Goal: Task Accomplishment & Management: Use online tool/utility

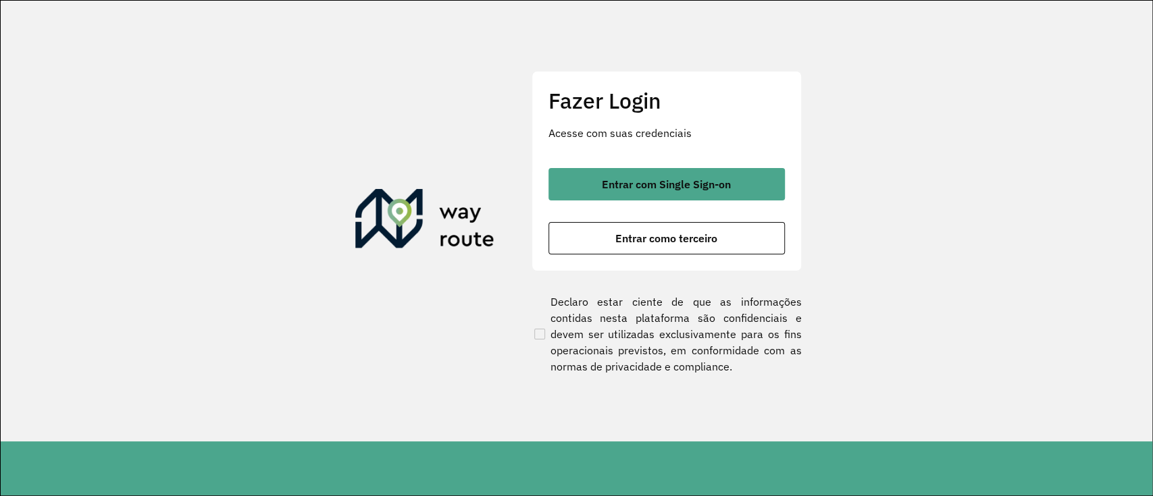
click at [591, 159] on div "Fazer Login Acesse com suas credenciais Entrar com Single Sign-on Entrar como t…" at bounding box center [666, 171] width 270 height 200
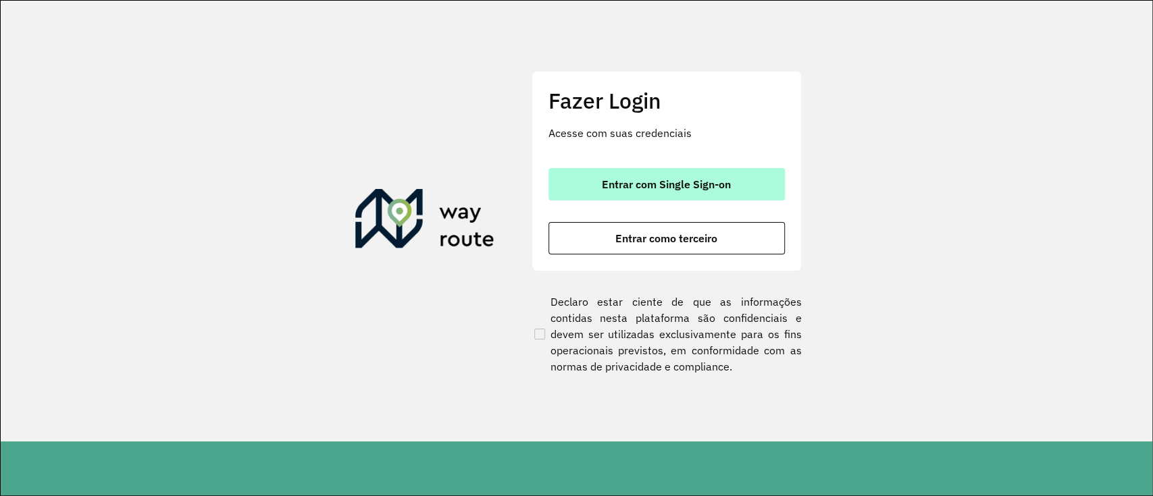
click at [600, 167] on div "Fazer Login Acesse com suas credenciais Entrar com Single Sign-on Entrar como t…" at bounding box center [666, 171] width 270 height 200
click at [602, 174] on button "Entrar com Single Sign-on" at bounding box center [666, 184] width 236 height 32
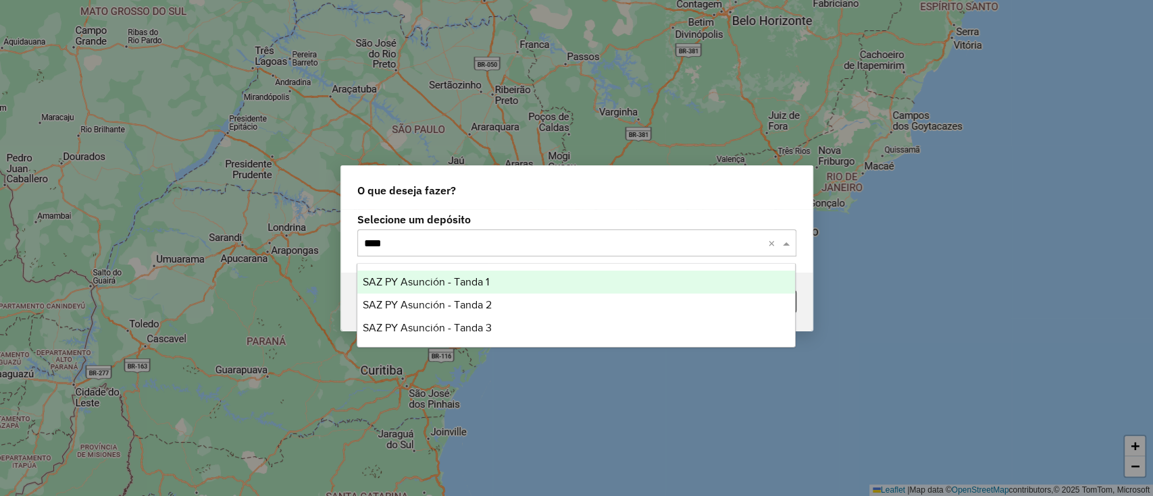
type input "*****"
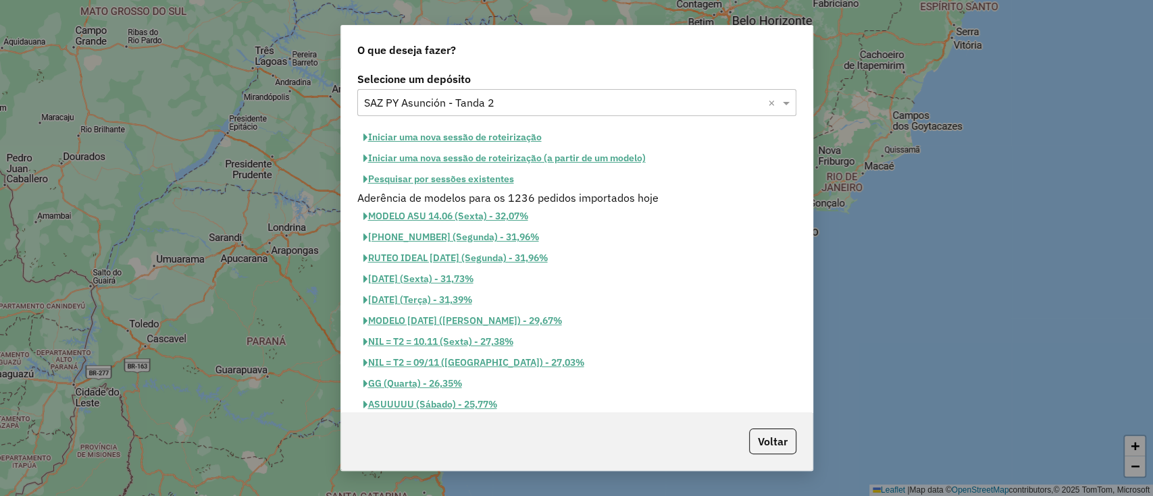
click at [461, 178] on button "Pesquisar por sessões existentes" at bounding box center [438, 179] width 163 height 21
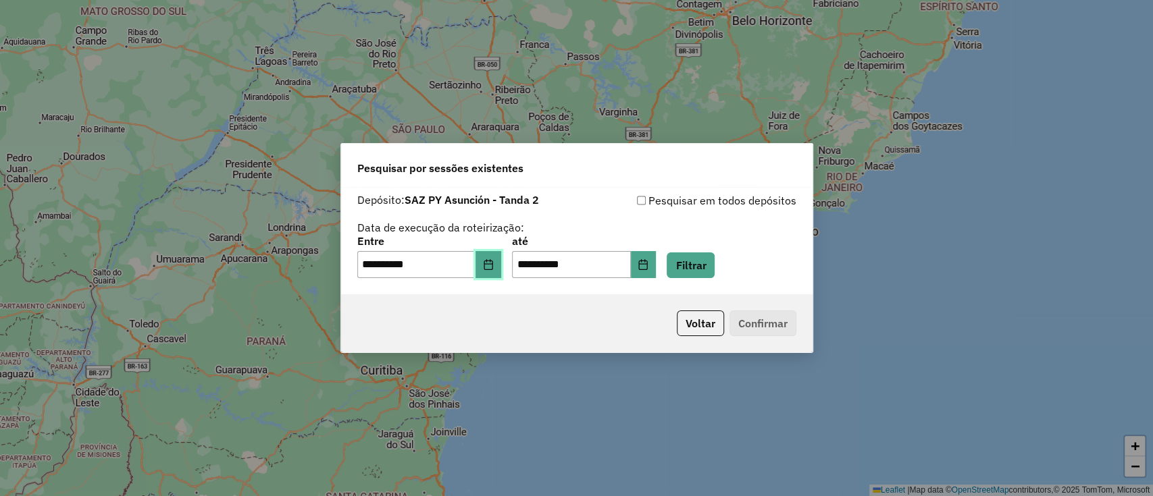
click at [493, 267] on icon "Choose Date" at bounding box center [488, 264] width 11 height 11
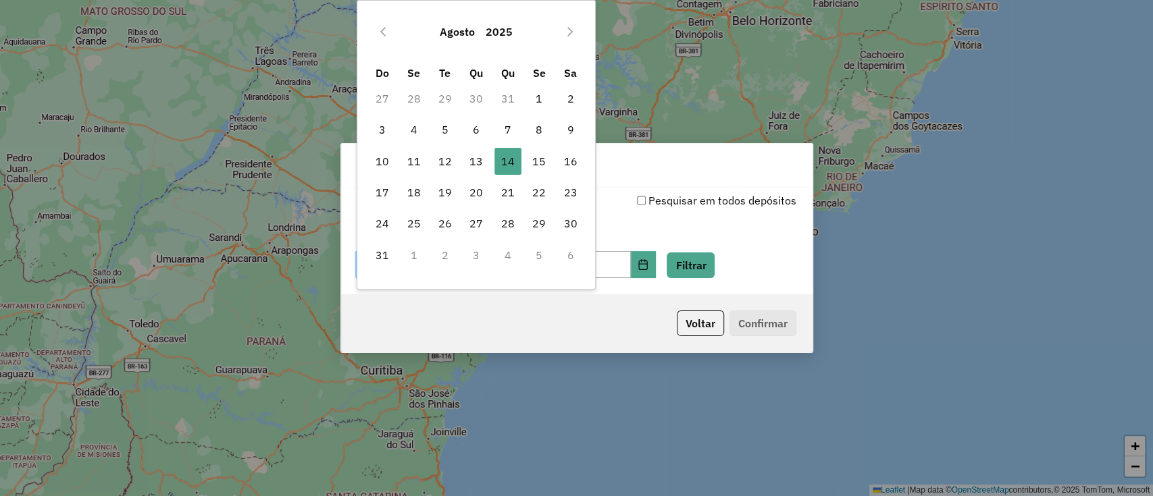
click at [523, 161] on td "15" at bounding box center [538, 161] width 31 height 31
click at [524, 161] on td "15" at bounding box center [538, 161] width 31 height 31
click at [528, 162] on span "15" at bounding box center [538, 161] width 27 height 27
type input "**********"
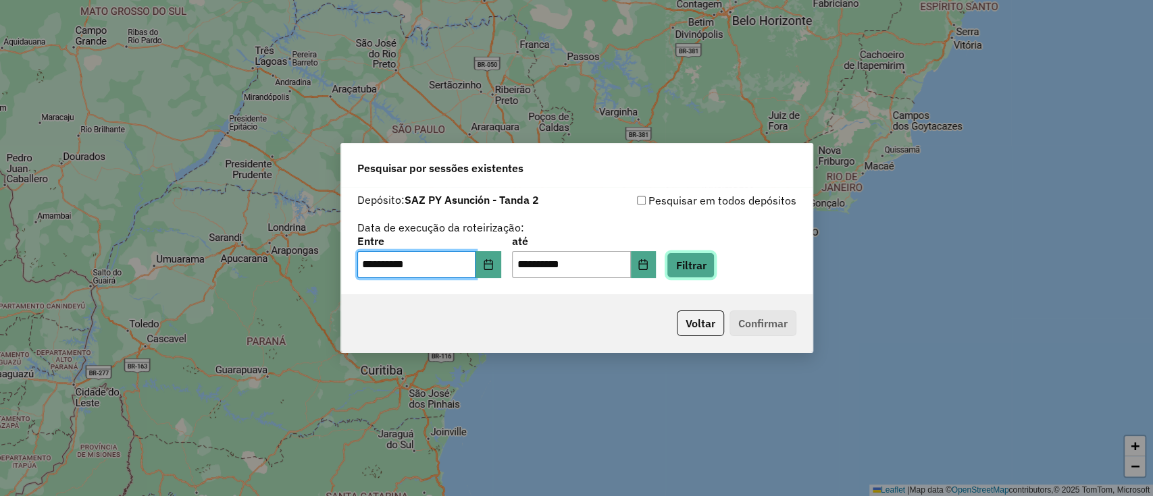
click at [710, 261] on button "Filtrar" at bounding box center [690, 266] width 48 height 26
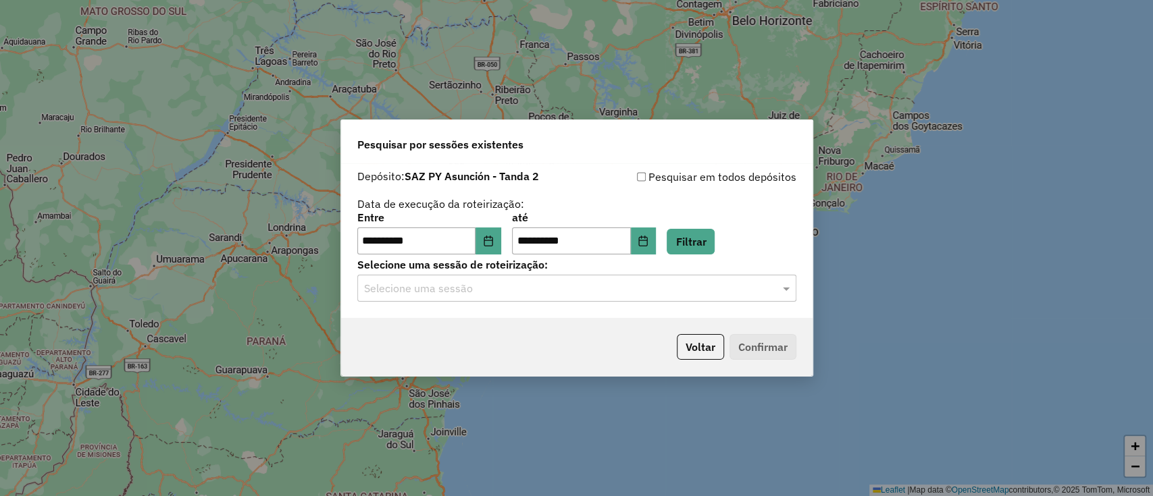
click at [606, 278] on div "Selecione uma sessão" at bounding box center [576, 288] width 439 height 27
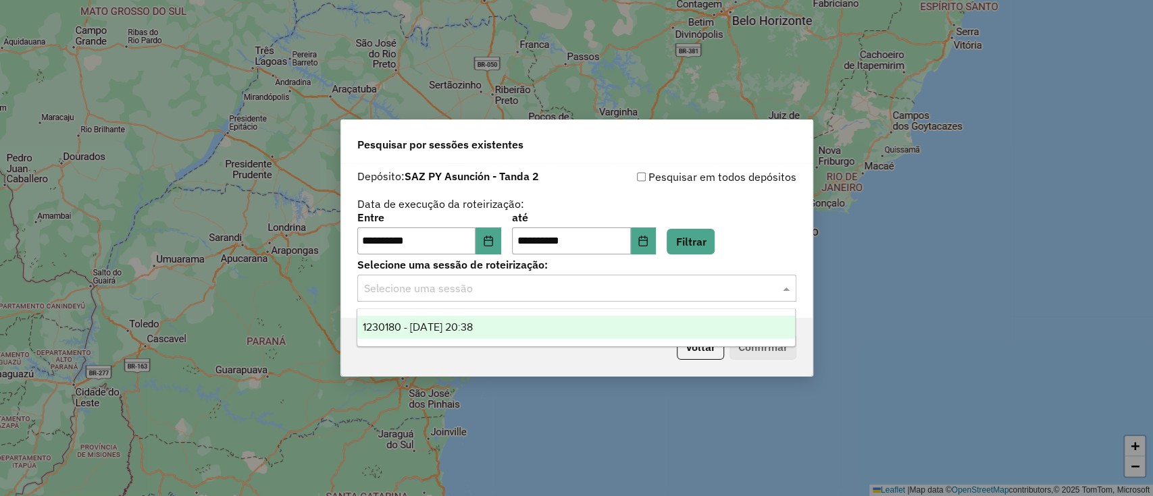
click at [527, 298] on div "Selecione uma sessão" at bounding box center [576, 288] width 439 height 27
click at [531, 313] on ng-dropdown-panel "1230180 - 15/08/2025 20:38" at bounding box center [575, 328] width 439 height 38
click at [540, 324] on div "1230180 - 15/08/2025 20:38" at bounding box center [576, 327] width 438 height 23
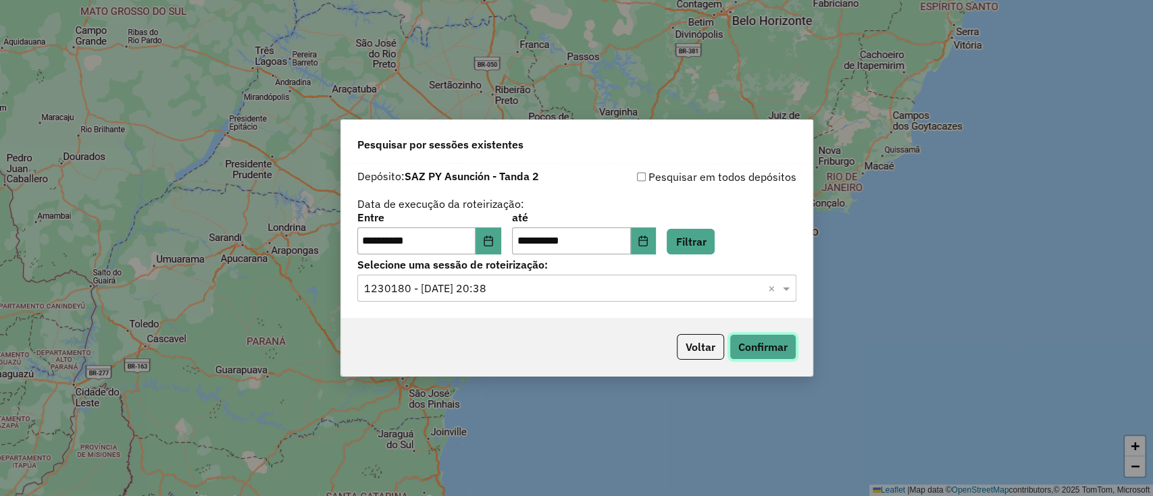
click at [746, 343] on button "Confirmar" at bounding box center [762, 347] width 67 height 26
click at [681, 353] on button "Voltar" at bounding box center [700, 347] width 47 height 26
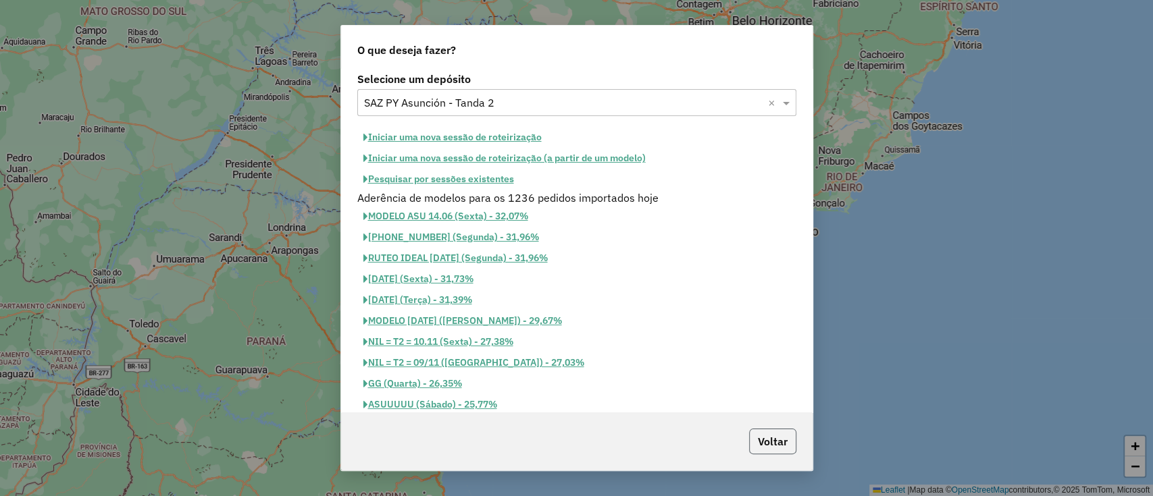
click at [770, 454] on button "Voltar" at bounding box center [772, 442] width 47 height 26
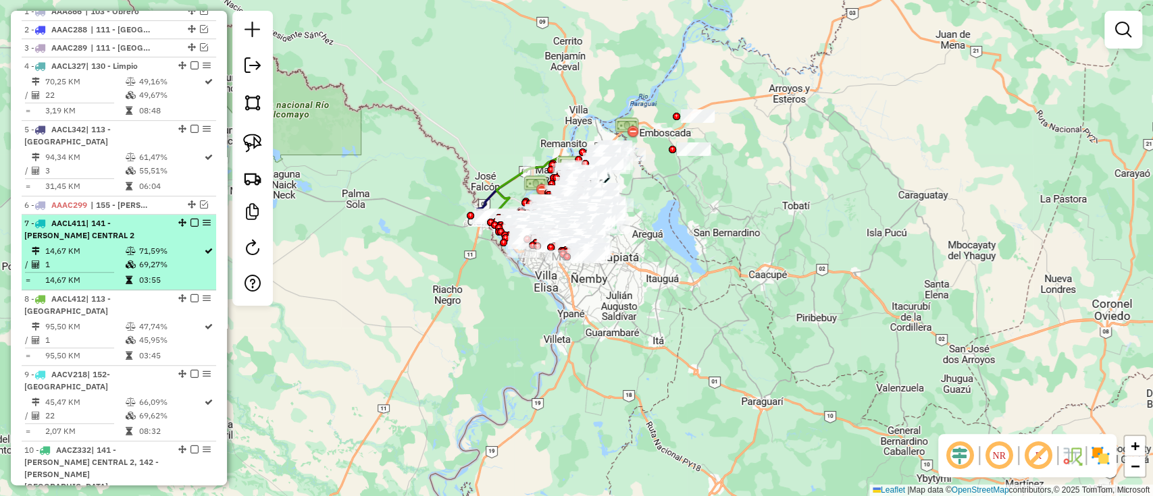
scroll to position [720, 0]
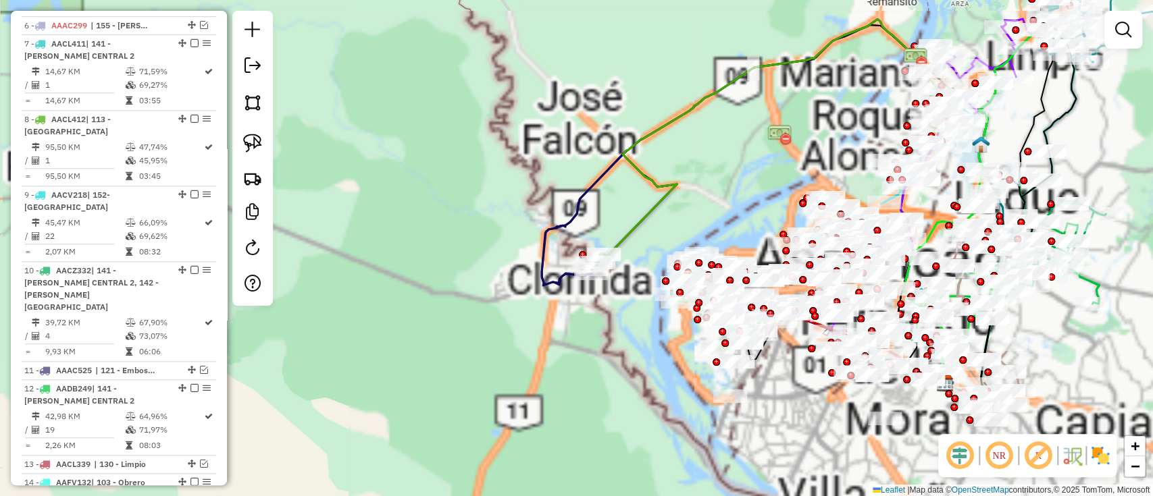
click at [424, 51] on div "Janela de atendimento Grade de atendimento Capacidade Transportadoras Veículos …" at bounding box center [576, 248] width 1153 height 496
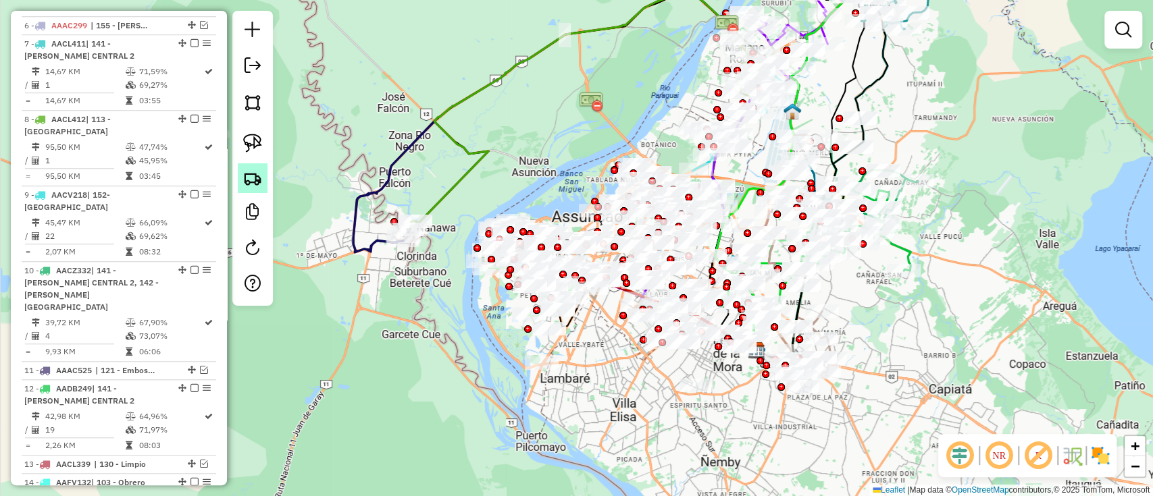
drag, startPoint x: 941, startPoint y: 103, endPoint x: 238, endPoint y: 171, distance: 706.1
click at [853, 105] on div "Janela de atendimento Grade de atendimento Capacidade Transportadoras Veículos …" at bounding box center [576, 248] width 1153 height 496
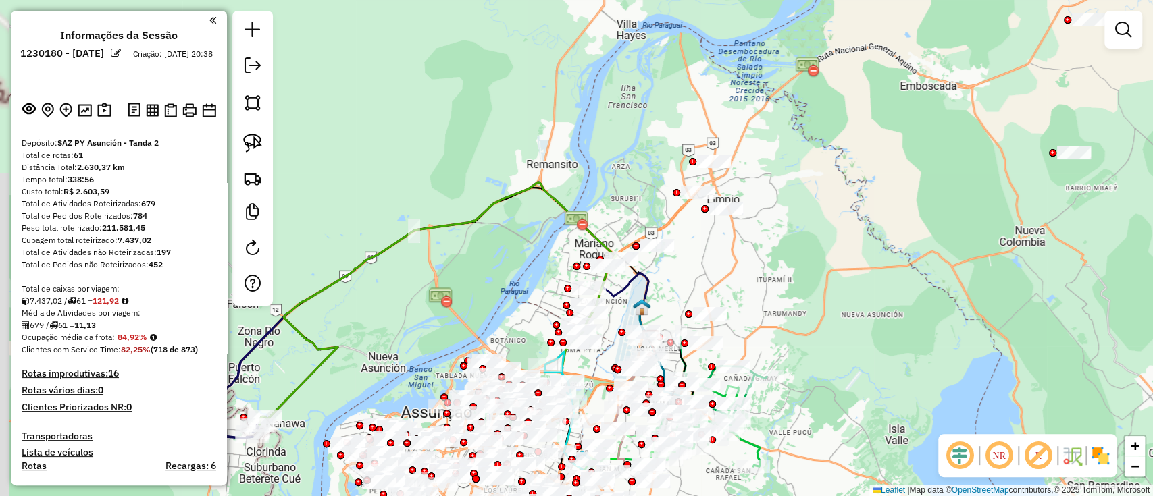
drag, startPoint x: 680, startPoint y: 109, endPoint x: 731, endPoint y: 2, distance: 118.4
click at [731, 2] on div "Janela de atendimento Grade de atendimento Capacidade Transportadoras Veículos …" at bounding box center [576, 248] width 1153 height 496
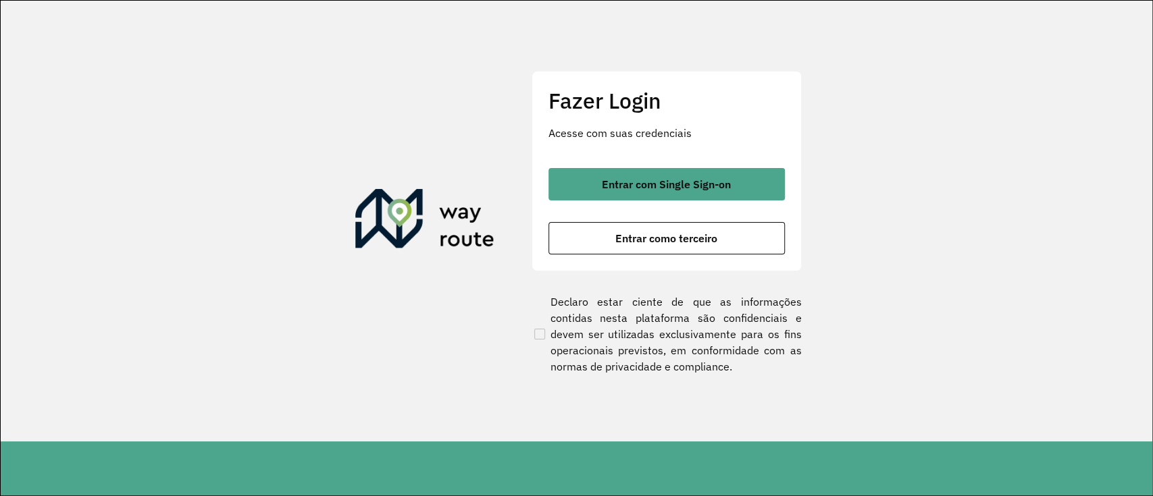
click at [623, 155] on div "Fazer Login Acesse com suas credenciais Entrar com Single Sign-on Entrar como t…" at bounding box center [666, 171] width 270 height 200
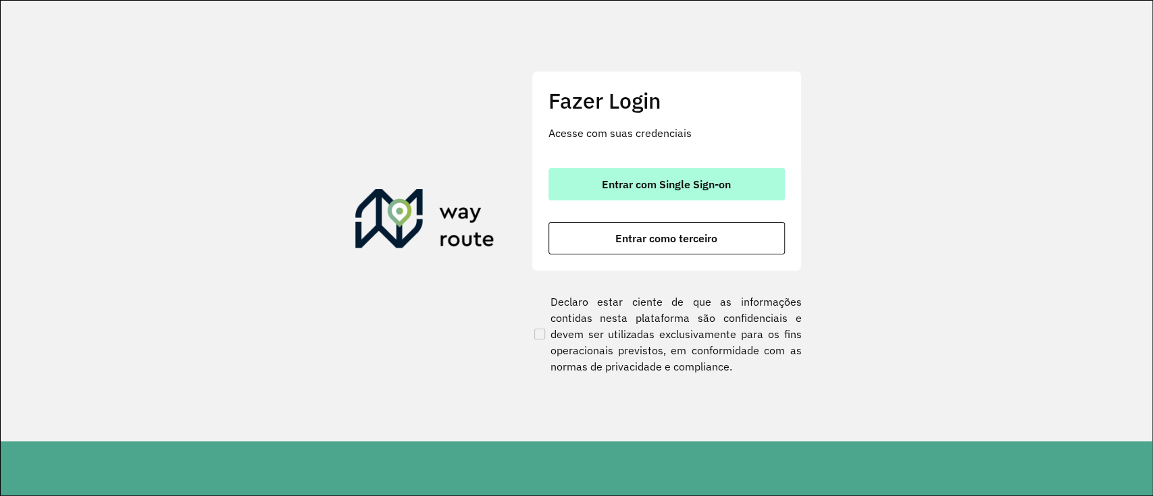
click at [632, 168] on button "Entrar com Single Sign-on" at bounding box center [666, 184] width 236 height 32
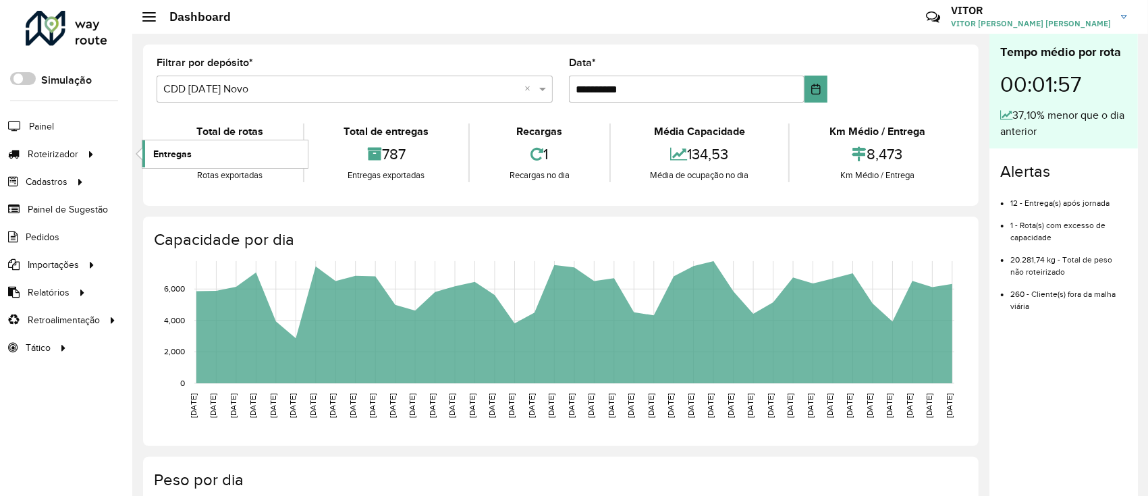
click at [160, 159] on span "Entregas" at bounding box center [172, 154] width 38 height 14
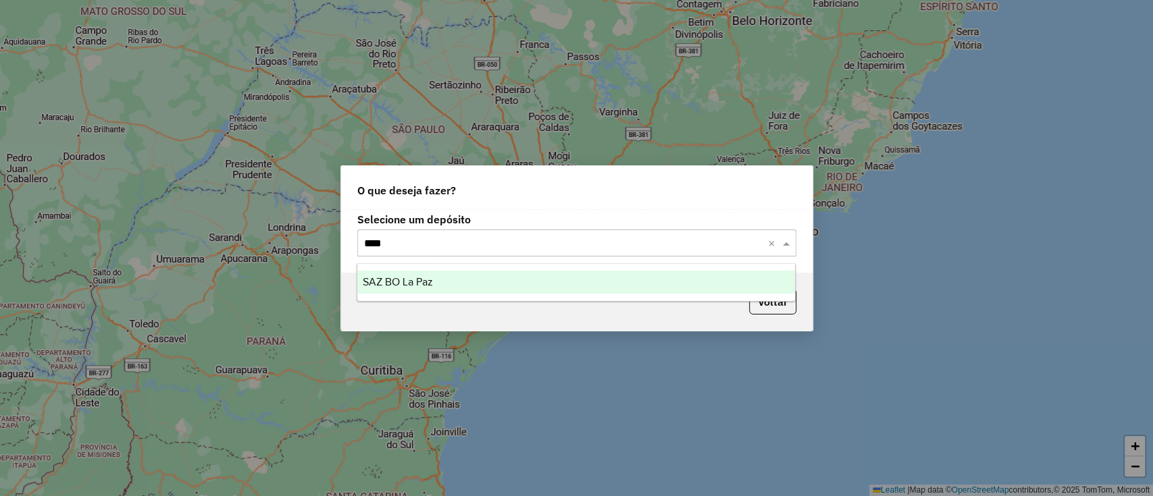
type input "*****"
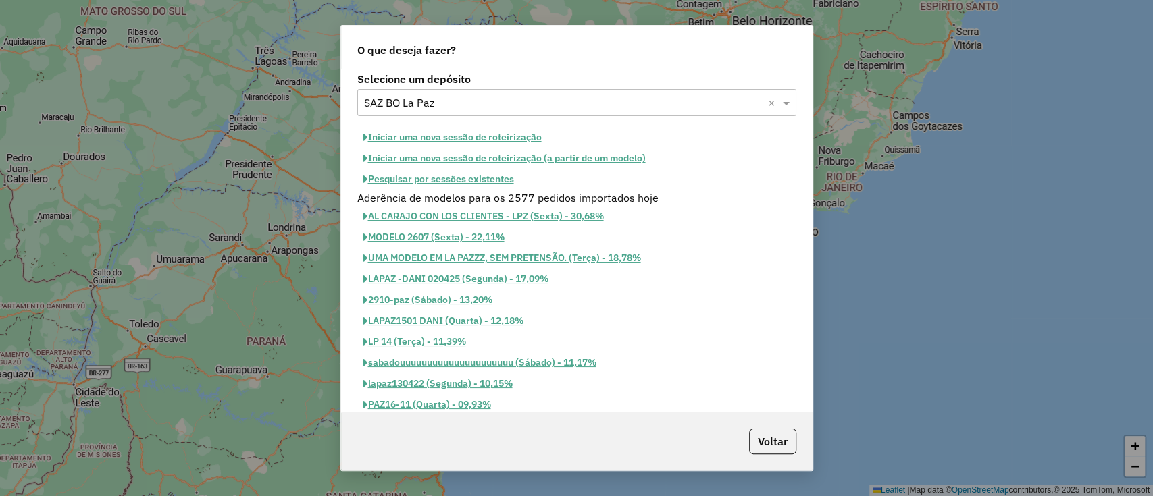
click at [449, 186] on button "Pesquisar por sessões existentes" at bounding box center [438, 179] width 163 height 21
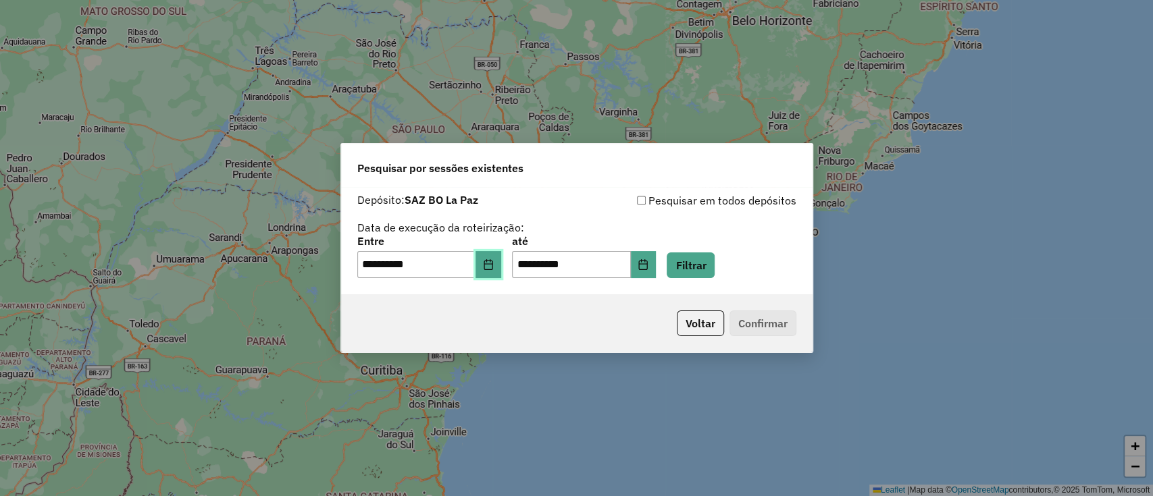
click at [501, 263] on button "Choose Date" at bounding box center [488, 264] width 26 height 27
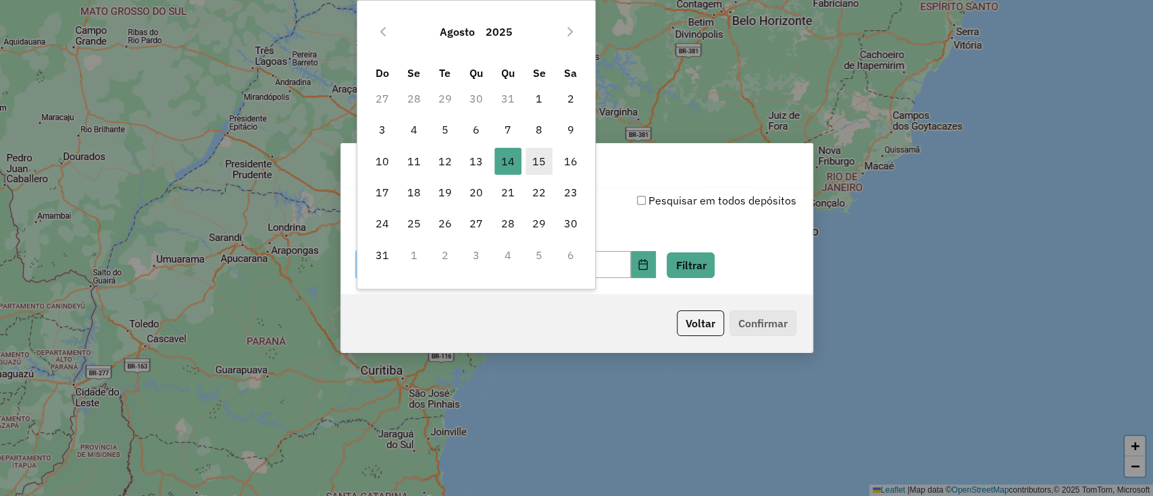
click at [540, 161] on span "15" at bounding box center [538, 161] width 27 height 27
type input "**********"
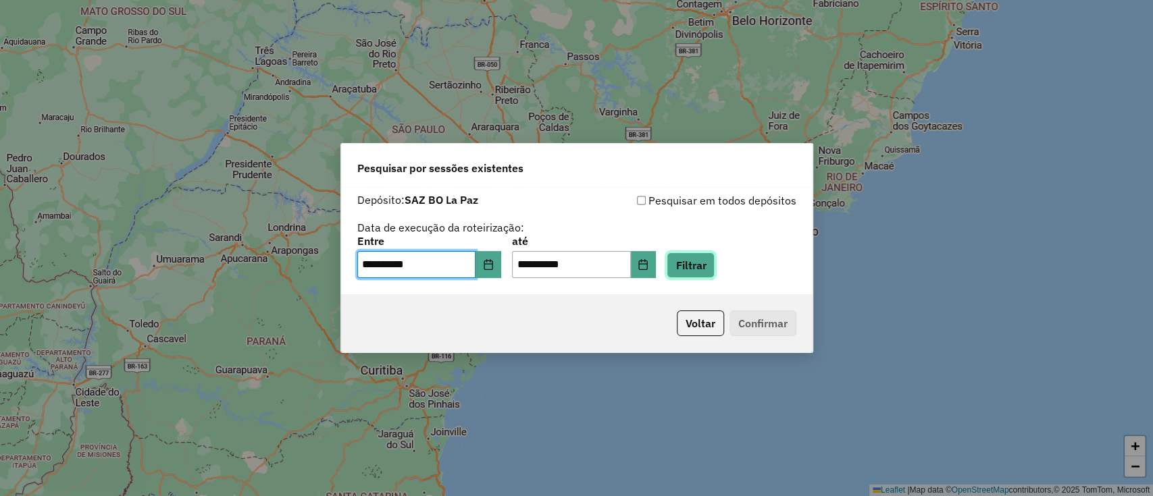
click at [699, 271] on button "Filtrar" at bounding box center [690, 266] width 48 height 26
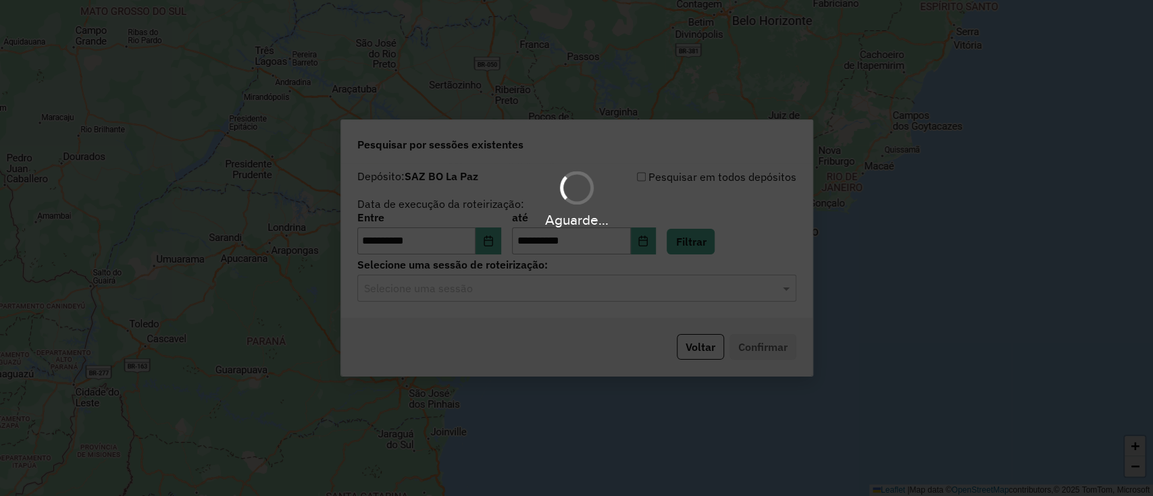
click at [519, 292] on div "Aguarde..." at bounding box center [576, 248] width 1153 height 496
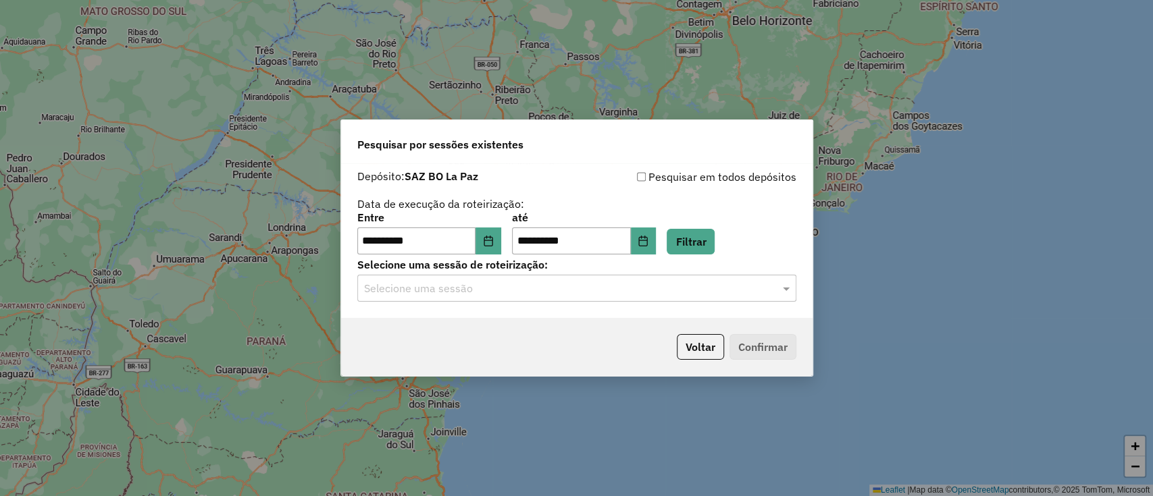
click at [519, 292] on input "text" at bounding box center [563, 289] width 398 height 16
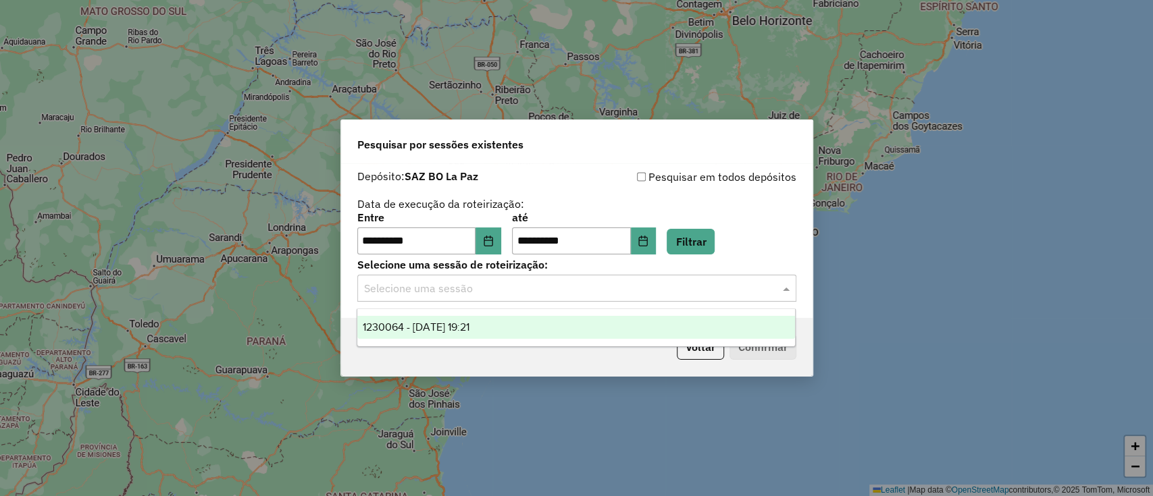
click at [514, 322] on div "1230064 - 15/08/2025 19:21" at bounding box center [576, 327] width 438 height 23
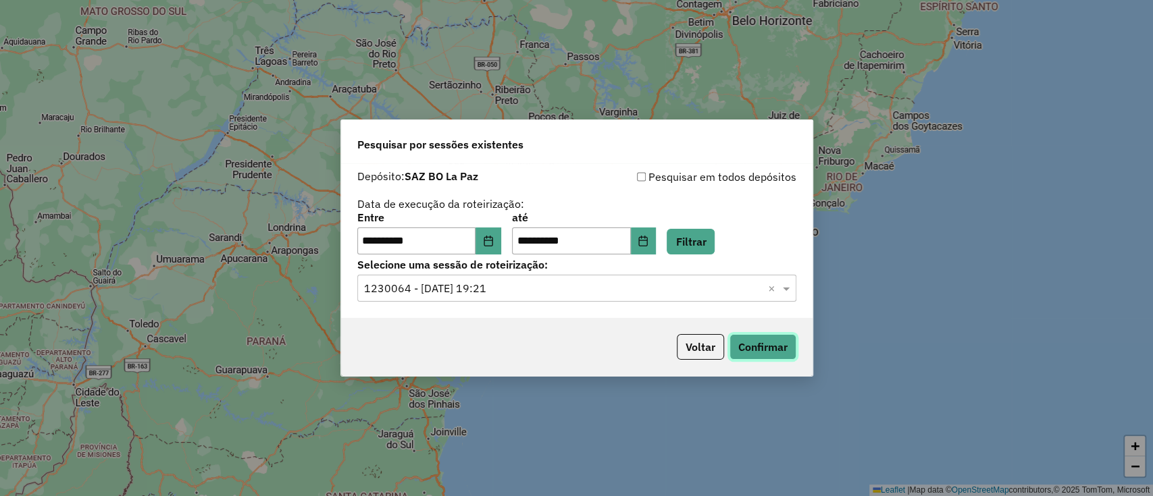
click at [733, 334] on button "Confirmar" at bounding box center [762, 347] width 67 height 26
click at [697, 340] on button "Voltar" at bounding box center [700, 347] width 47 height 26
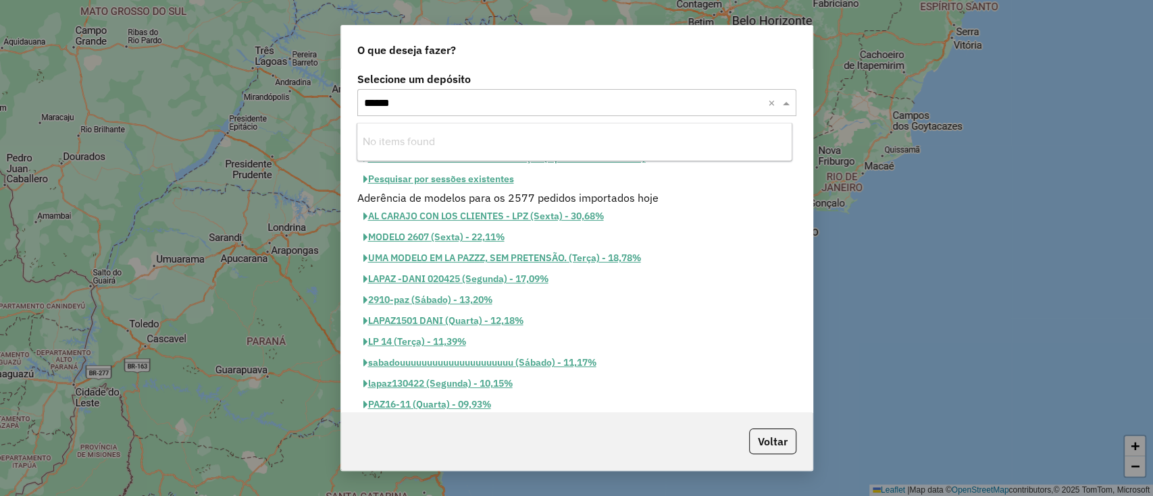
type input "*****"
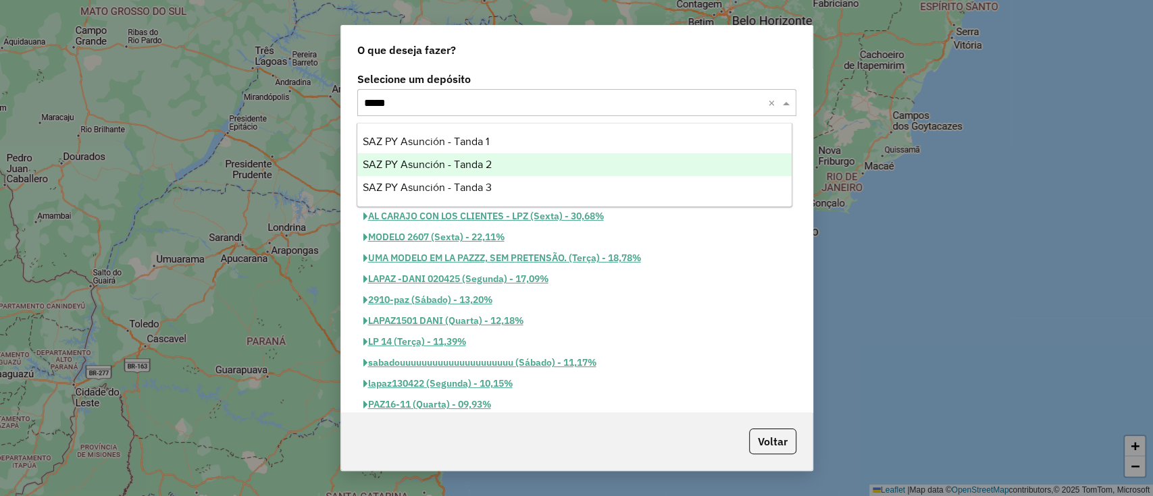
click at [551, 171] on div "SAZ PY Asunción - Tanda 2" at bounding box center [574, 164] width 434 height 23
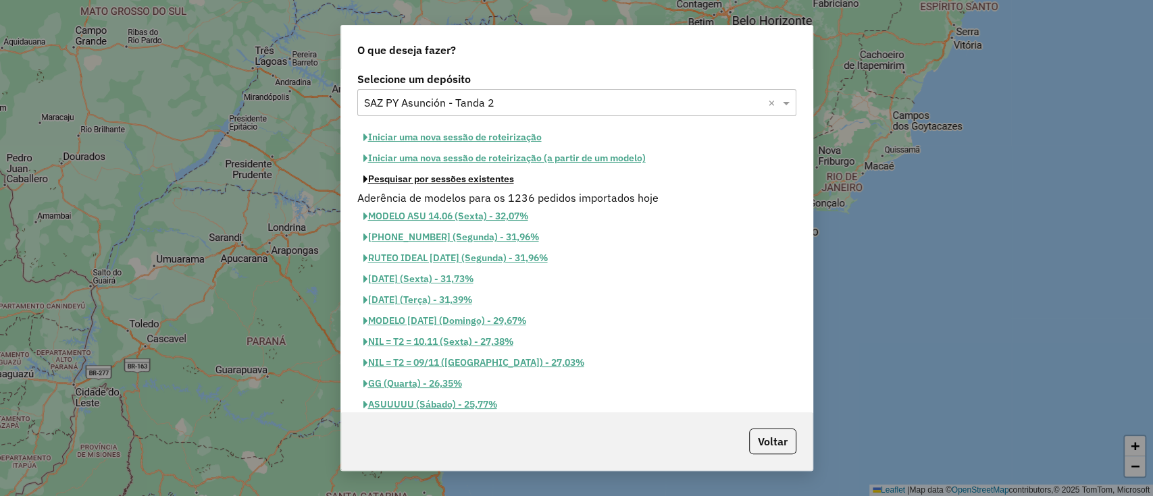
click at [467, 180] on button "Pesquisar por sessões existentes" at bounding box center [438, 179] width 163 height 21
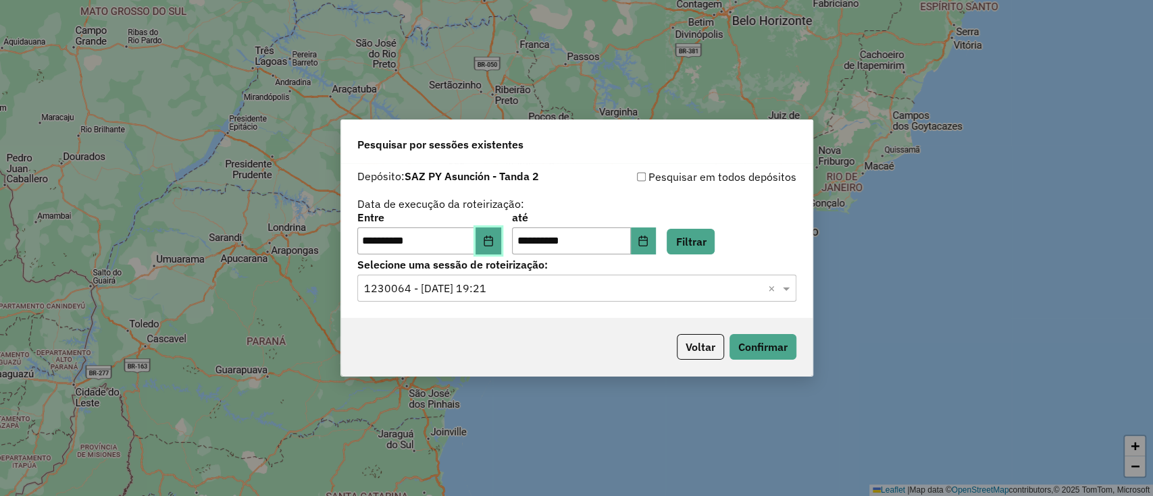
click at [493, 232] on button "Choose Date" at bounding box center [488, 241] width 26 height 27
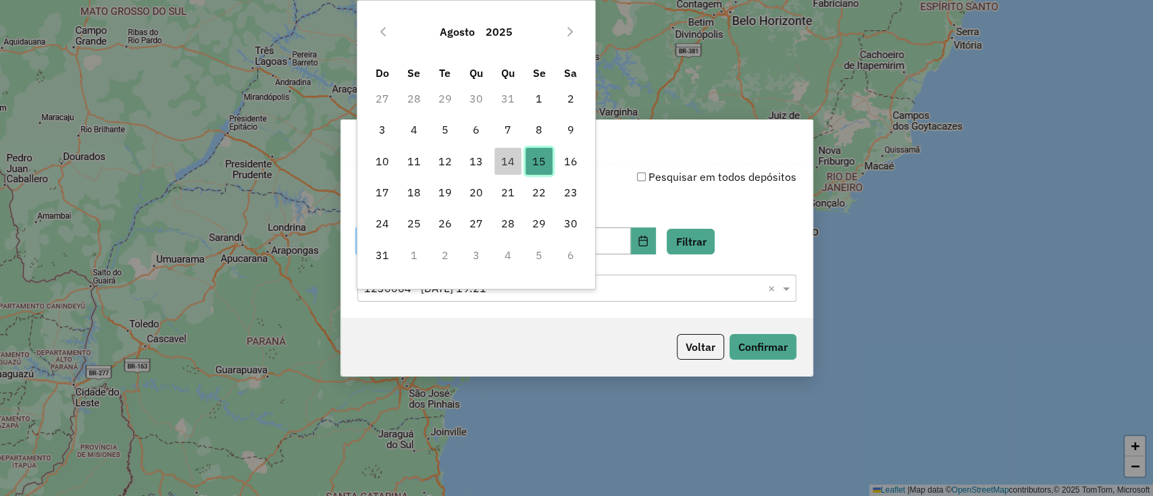
click at [540, 163] on span "15" at bounding box center [538, 161] width 27 height 27
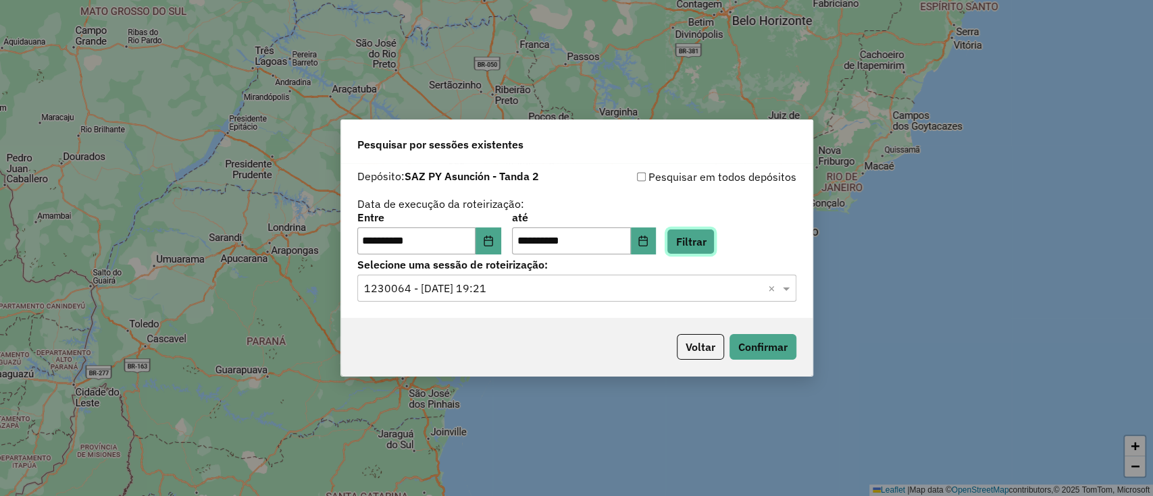
click at [687, 240] on button "Filtrar" at bounding box center [690, 242] width 48 height 26
click at [660, 296] on div "Selecione uma sessão × ×" at bounding box center [576, 288] width 439 height 27
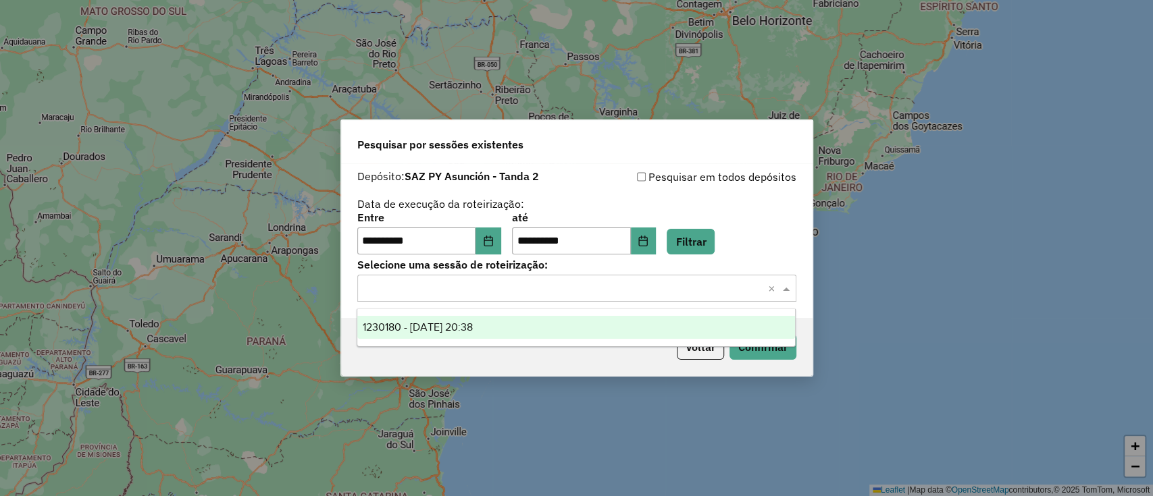
click at [624, 326] on div "1230180 - 15/08/2025 20:38" at bounding box center [576, 327] width 438 height 23
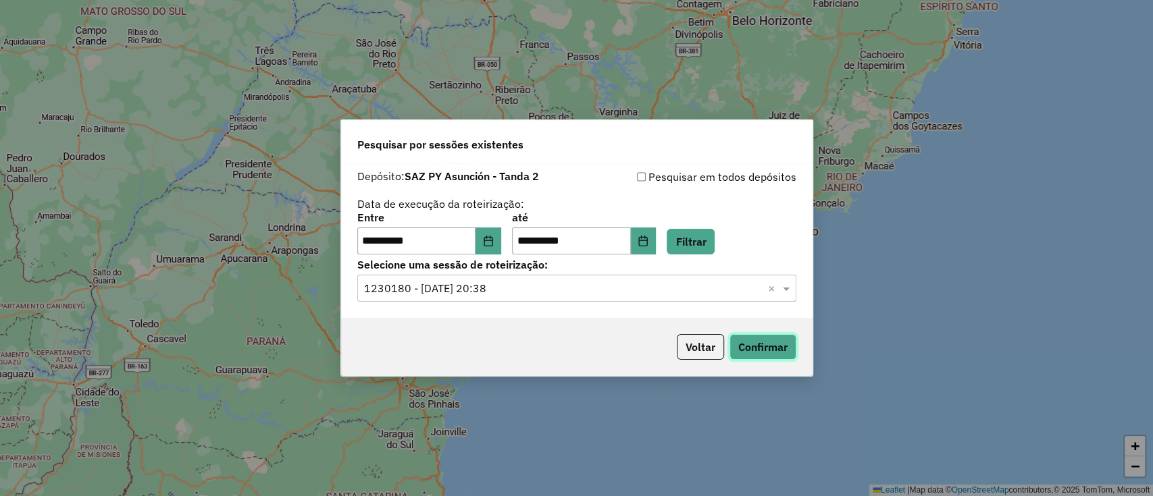
click at [753, 346] on button "Confirmar" at bounding box center [762, 347] width 67 height 26
click at [769, 338] on button "Confirmar" at bounding box center [762, 347] width 67 height 26
click at [733, 294] on input "text" at bounding box center [563, 289] width 398 height 16
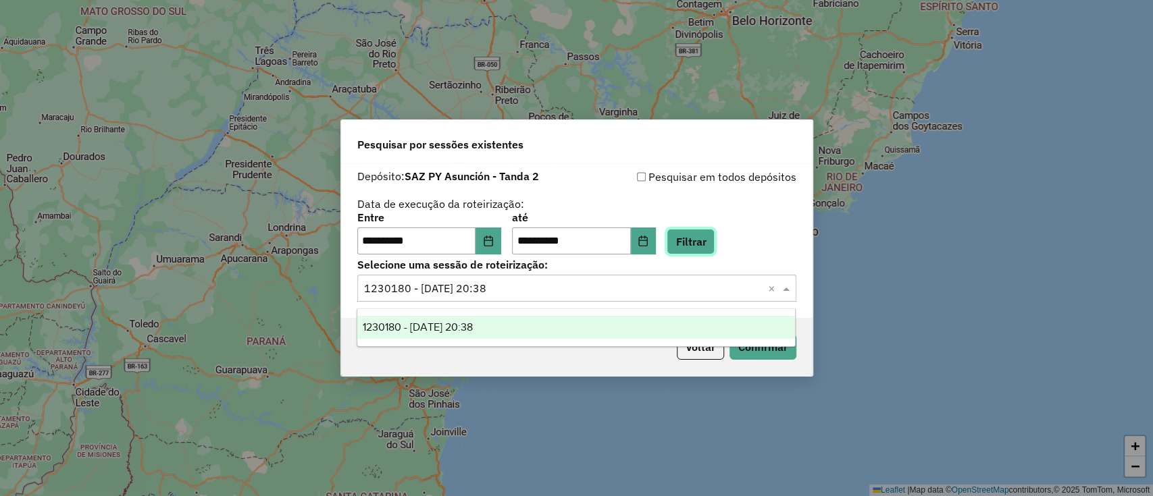
click at [710, 246] on button "Filtrar" at bounding box center [690, 242] width 48 height 26
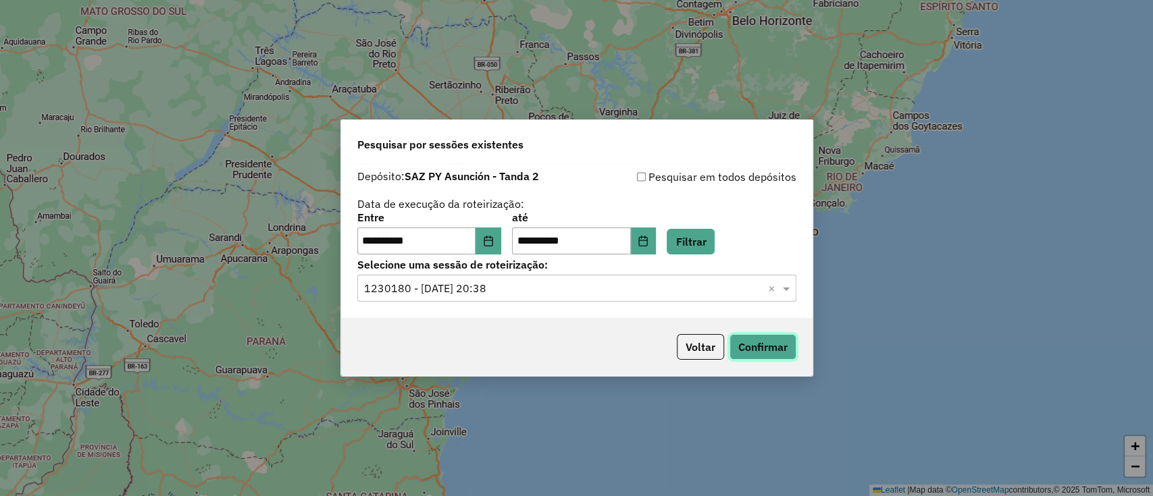
click at [764, 340] on button "Confirmar" at bounding box center [762, 347] width 67 height 26
click at [656, 249] on button "Choose Date" at bounding box center [644, 241] width 26 height 27
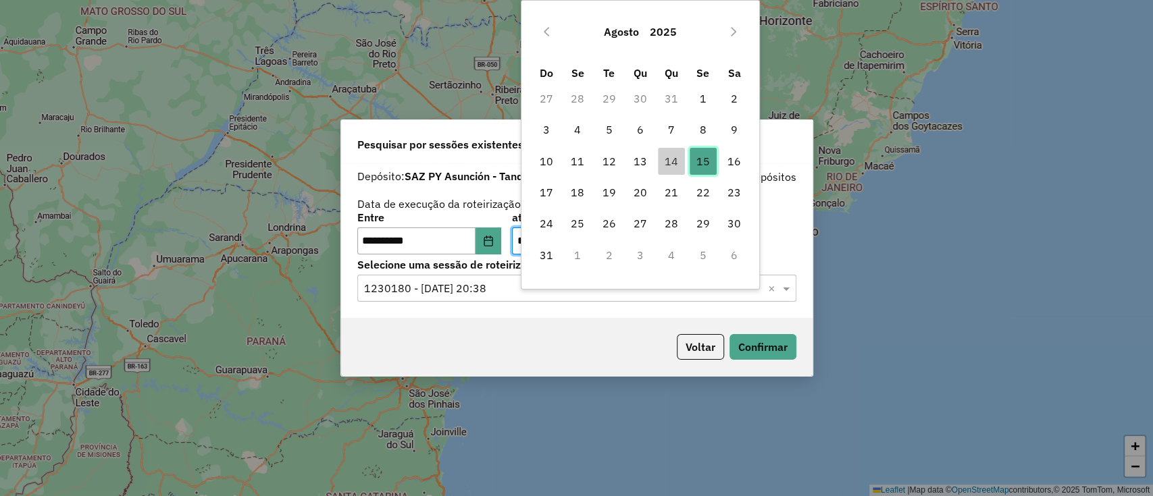
click at [707, 157] on span "15" at bounding box center [702, 161] width 27 height 27
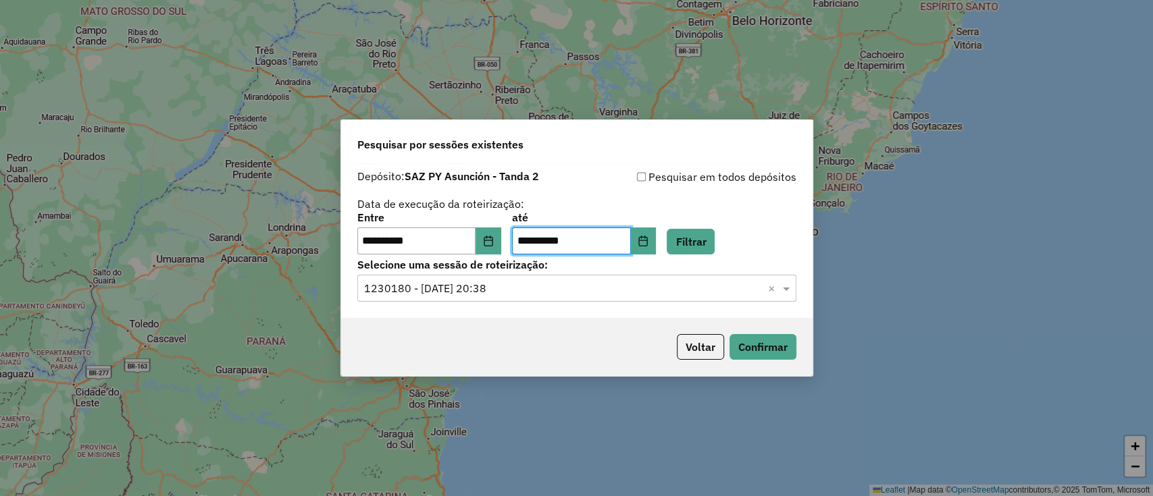
click at [706, 224] on div "**********" at bounding box center [576, 234] width 439 height 42
click at [710, 230] on button "Filtrar" at bounding box center [690, 242] width 48 height 26
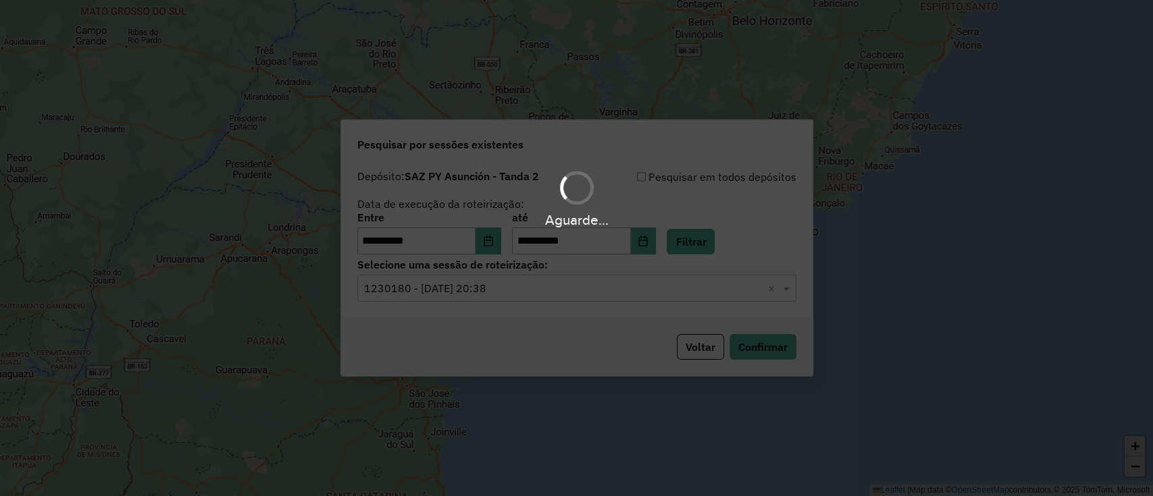
click at [566, 289] on div "Aguarde..." at bounding box center [576, 248] width 1153 height 496
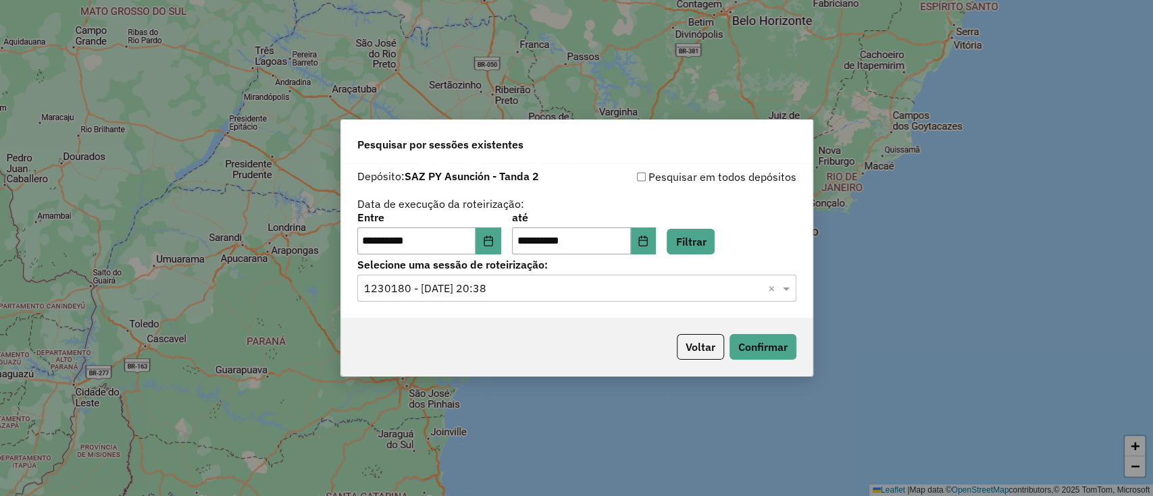
click at [566, 289] on input "text" at bounding box center [563, 289] width 398 height 16
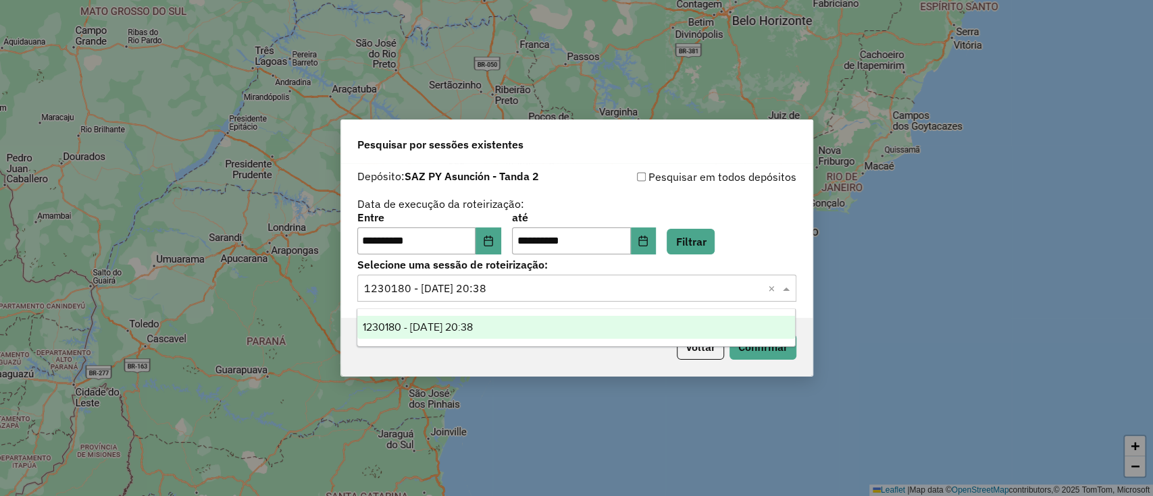
click at [565, 314] on ng-dropdown-panel "1230180 - 15/08/2025 20:38" at bounding box center [575, 328] width 439 height 38
click at [573, 322] on div "1230180 - 15/08/2025 20:38" at bounding box center [576, 327] width 438 height 23
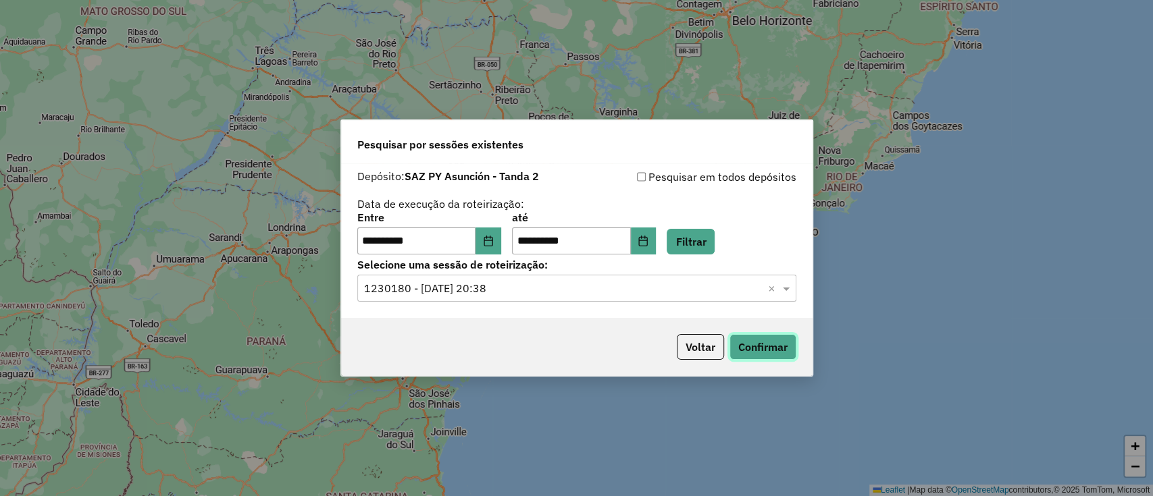
click at [747, 335] on button "Confirmar" at bounding box center [762, 347] width 67 height 26
click at [487, 241] on button "Choose Date" at bounding box center [488, 241] width 26 height 27
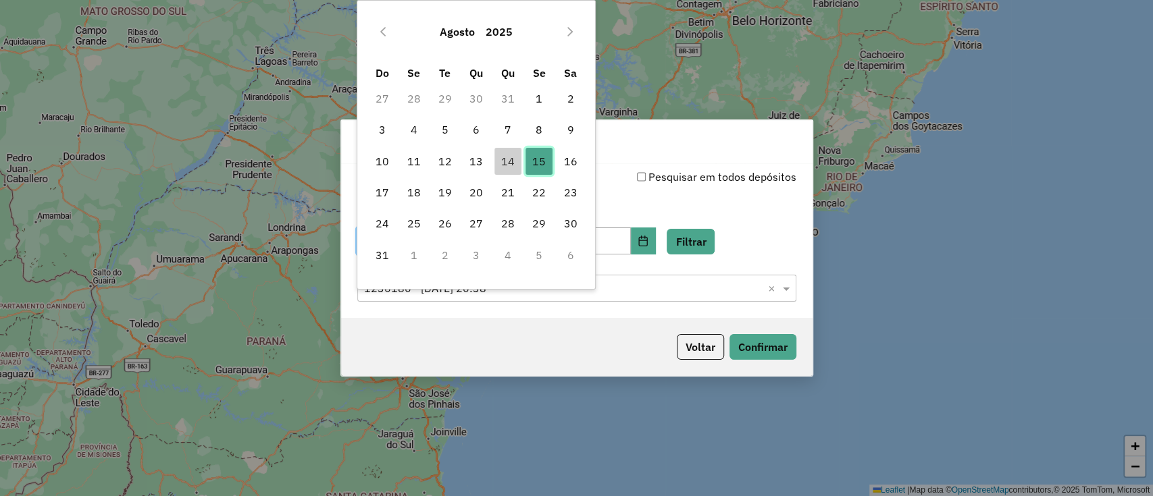
click at [544, 156] on span "15" at bounding box center [538, 161] width 27 height 27
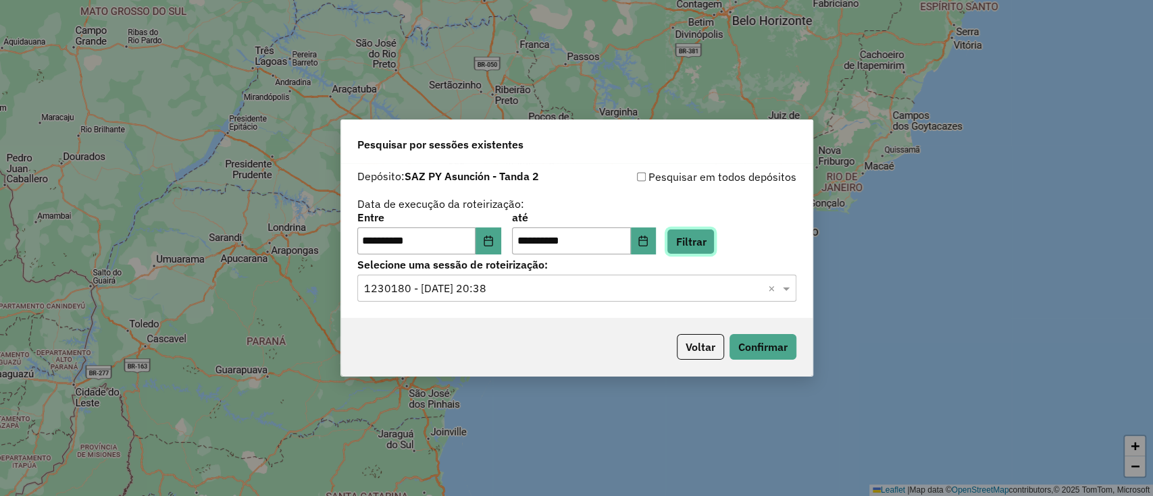
click at [712, 230] on button "Filtrar" at bounding box center [690, 242] width 48 height 26
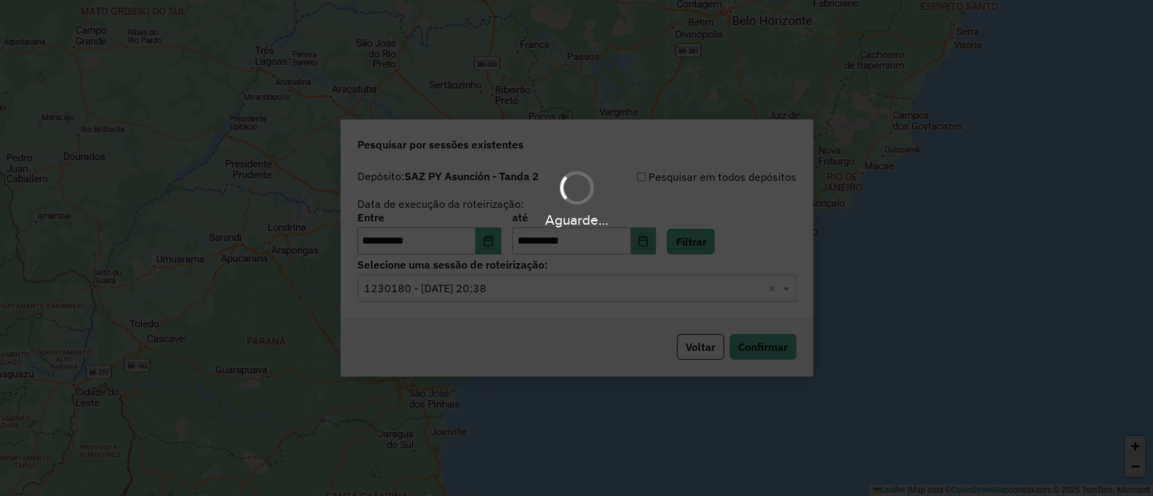
click at [623, 285] on input "text" at bounding box center [563, 289] width 398 height 16
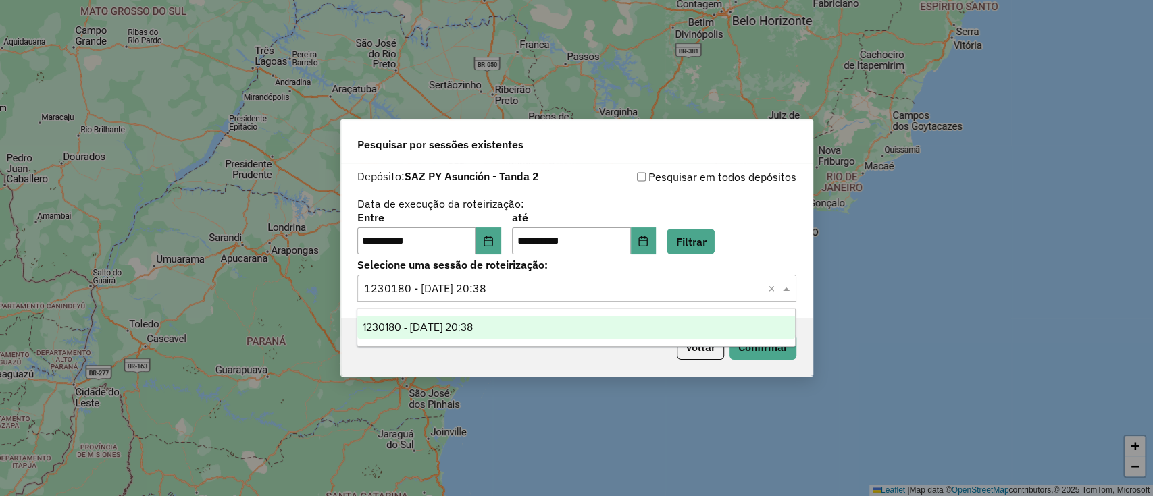
click at [608, 327] on div "1230180 - 15/08/2025 20:38" at bounding box center [576, 327] width 438 height 23
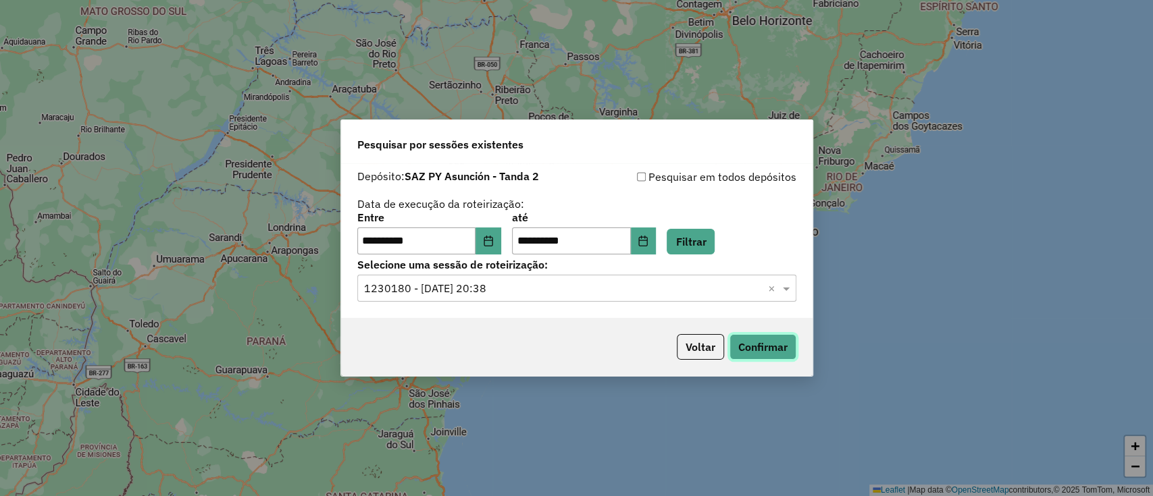
click at [760, 343] on button "Confirmar" at bounding box center [762, 347] width 67 height 26
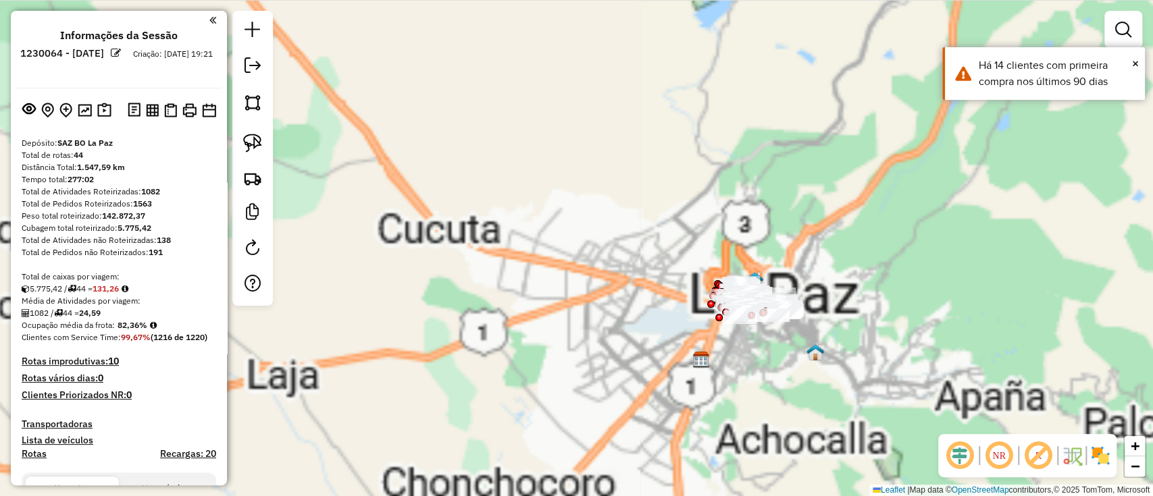
drag, startPoint x: 707, startPoint y: 209, endPoint x: 639, endPoint y: 138, distance: 98.4
click at [647, 146] on div "Janela de atendimento Grade de atendimento Capacidade Transportadoras Veículos …" at bounding box center [576, 248] width 1153 height 496
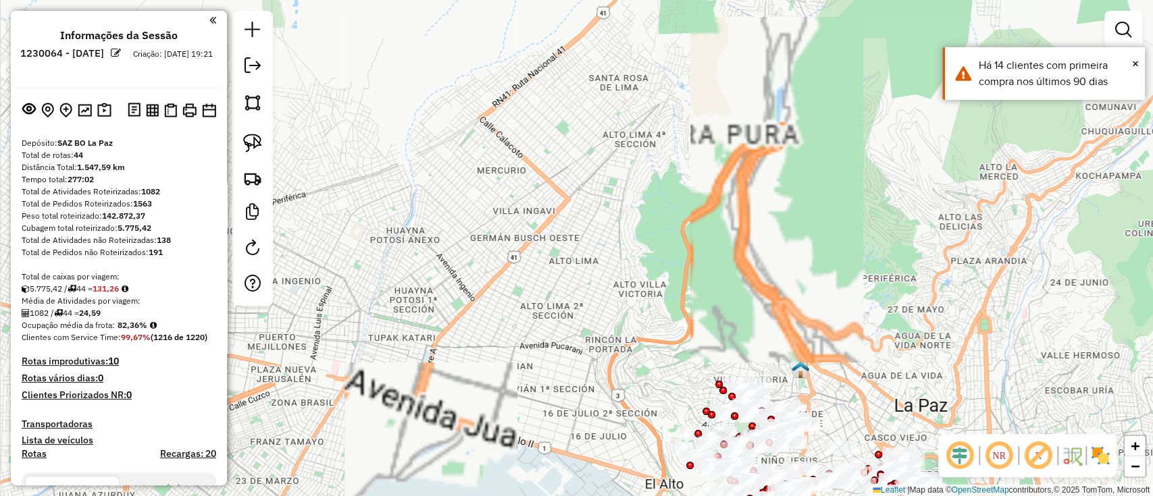
drag, startPoint x: 695, startPoint y: 163, endPoint x: 680, endPoint y: 61, distance: 102.5
click at [685, 116] on div "Janela de atendimento Grade de atendimento Capacidade Transportadoras Veículos …" at bounding box center [576, 248] width 1153 height 496
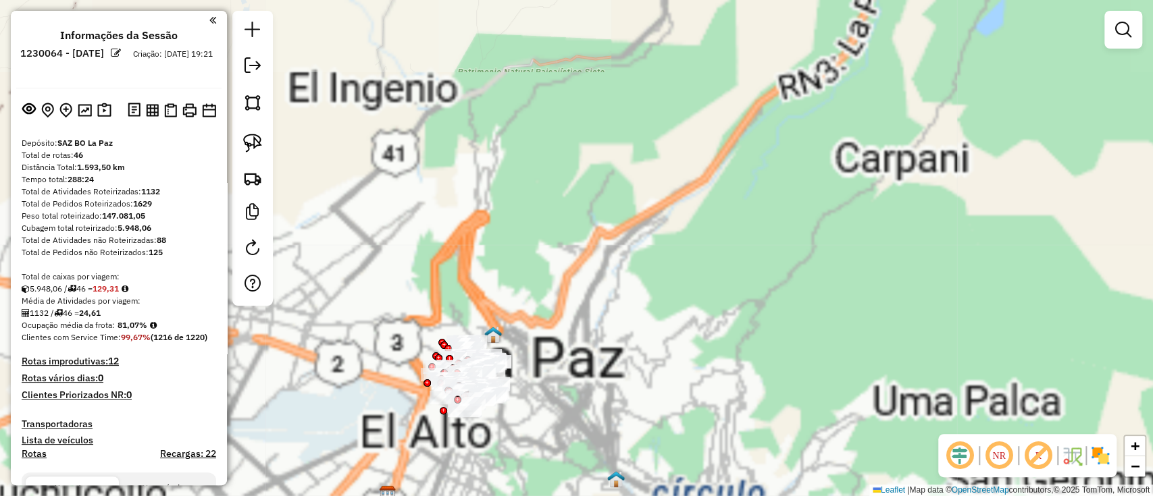
drag, startPoint x: 683, startPoint y: 225, endPoint x: 716, endPoint y: 120, distance: 110.6
click at [716, 120] on div "Janela de atendimento Grade de atendimento Capacidade Transportadoras Veículos …" at bounding box center [576, 248] width 1153 height 496
